Goal: Register for event/course

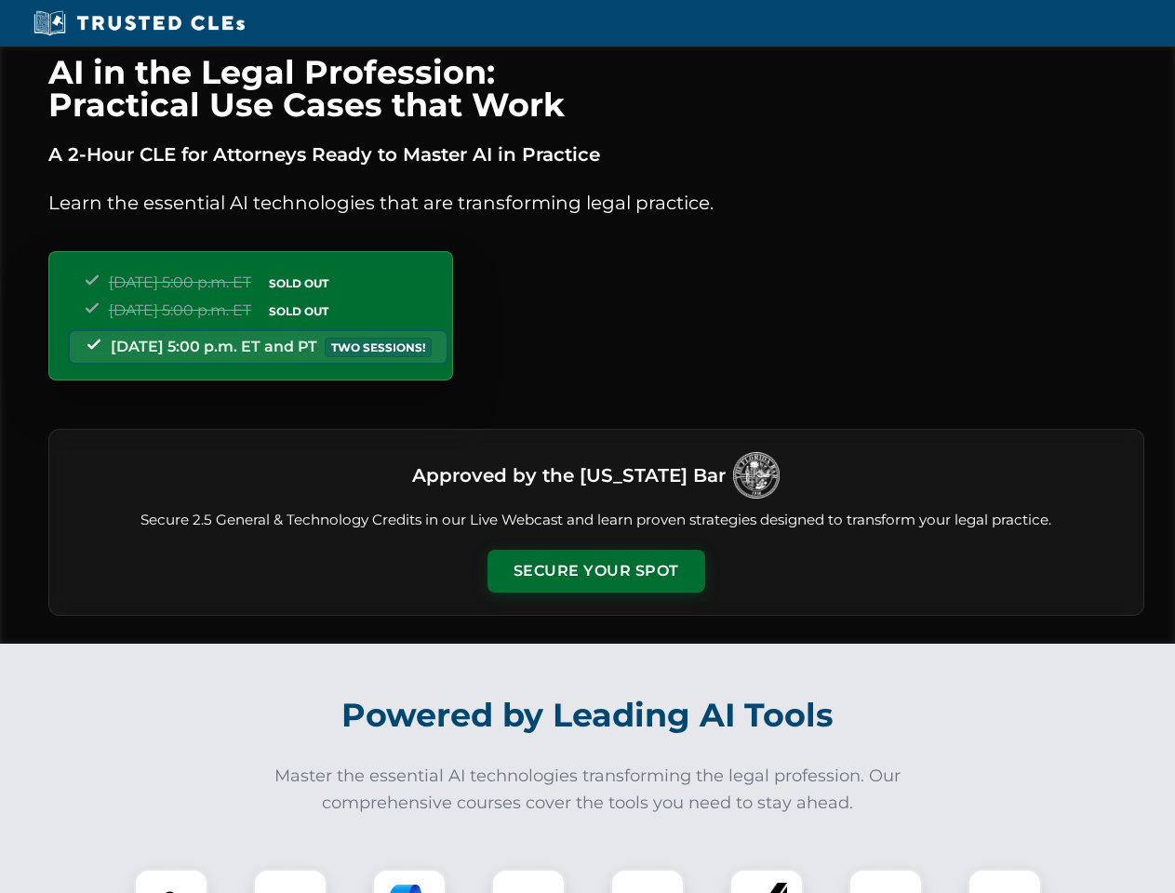
click at [596, 571] on button "Secure Your Spot" at bounding box center [597, 571] width 218 height 43
click at [171, 881] on img at bounding box center [171, 906] width 54 height 54
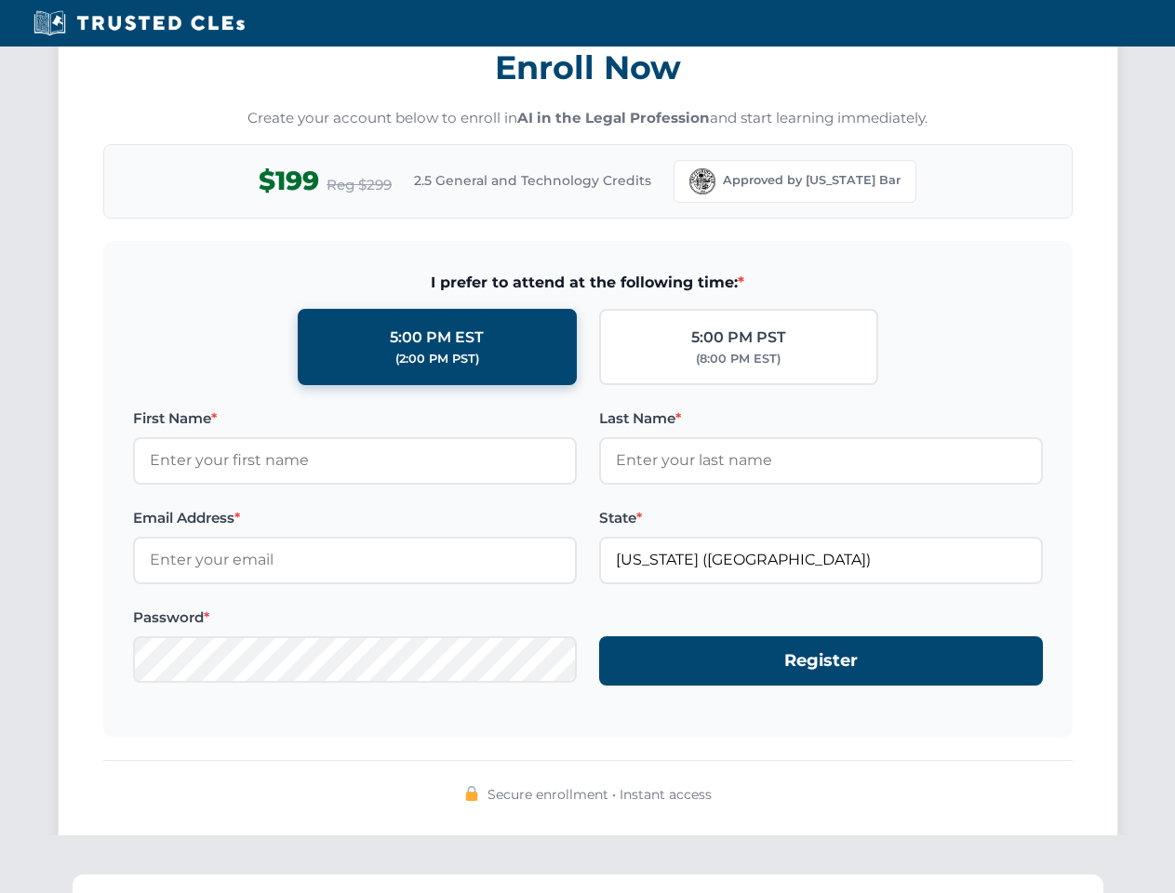
scroll to position [1827, 0]
